Goal: Task Accomplishment & Management: Manage account settings

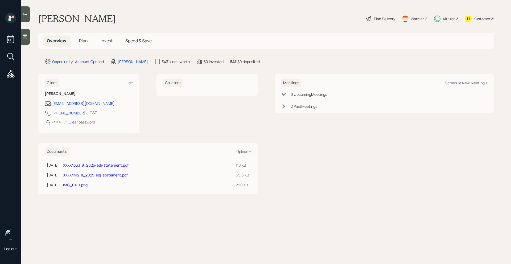
click at [85, 42] on span "Plan" at bounding box center [83, 41] width 9 height 6
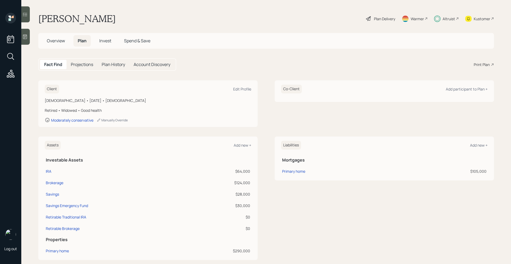
click at [102, 44] on h5 "Invest" at bounding box center [105, 40] width 20 height 11
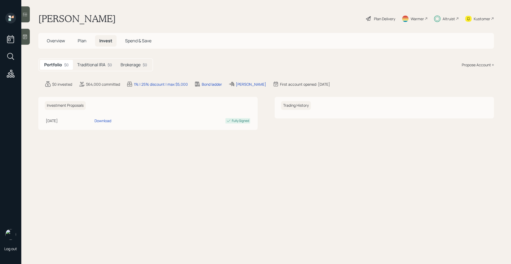
click at [94, 66] on h5 "Traditional IRA" at bounding box center [91, 64] width 28 height 5
